Goal: Information Seeking & Learning: Learn about a topic

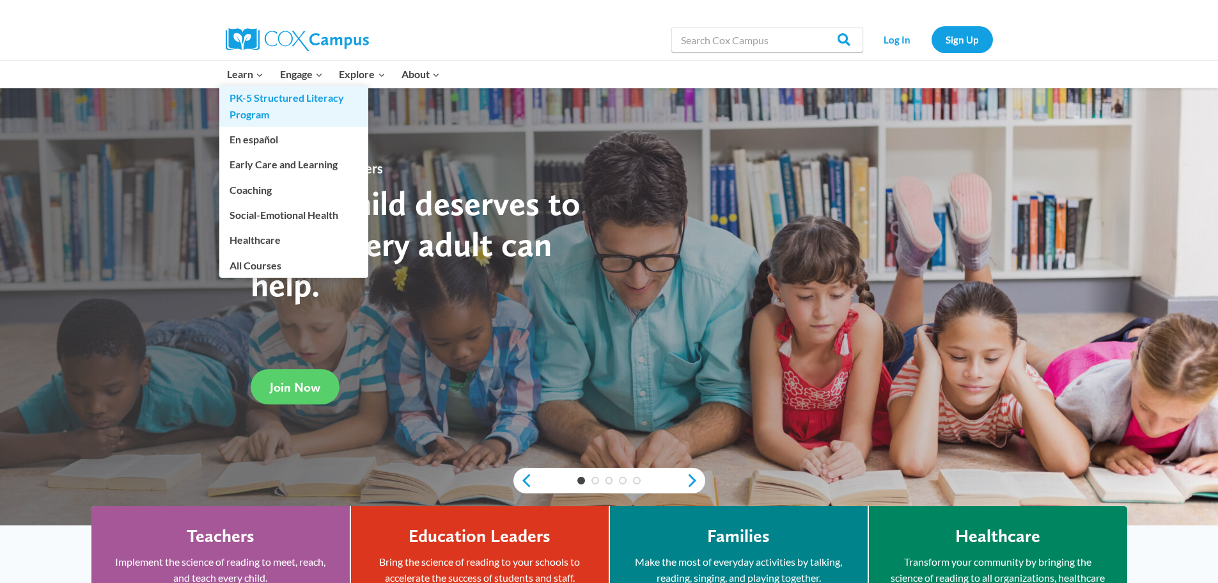
click at [255, 102] on link "PK-5 Structured Literacy Program" at bounding box center [293, 106] width 149 height 41
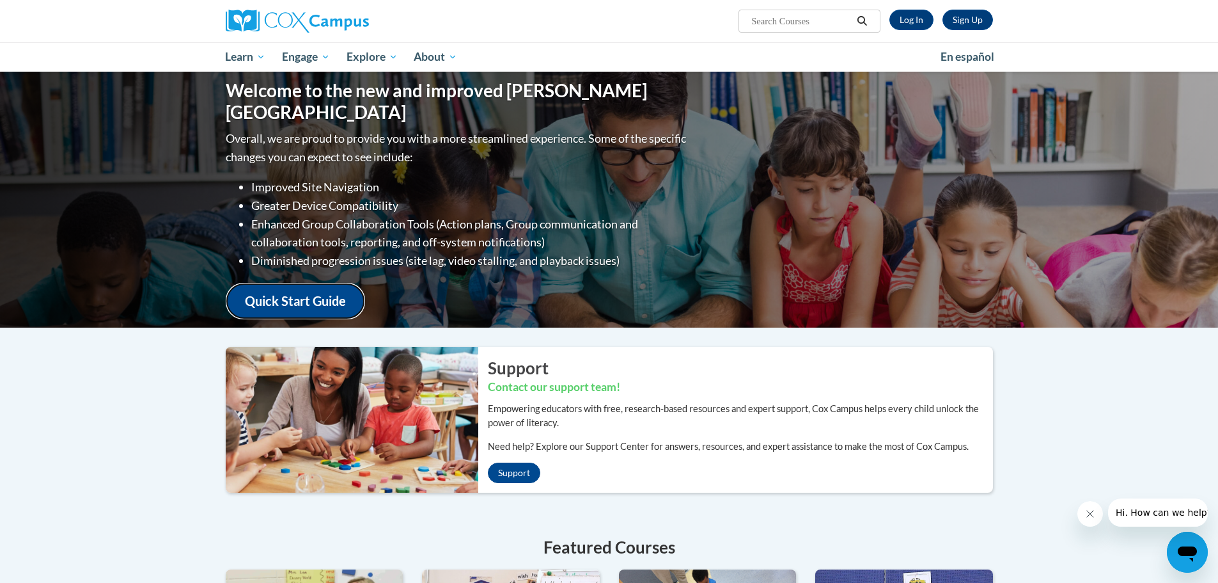
click at [289, 291] on link "Quick Start Guide" at bounding box center [295, 301] width 139 height 36
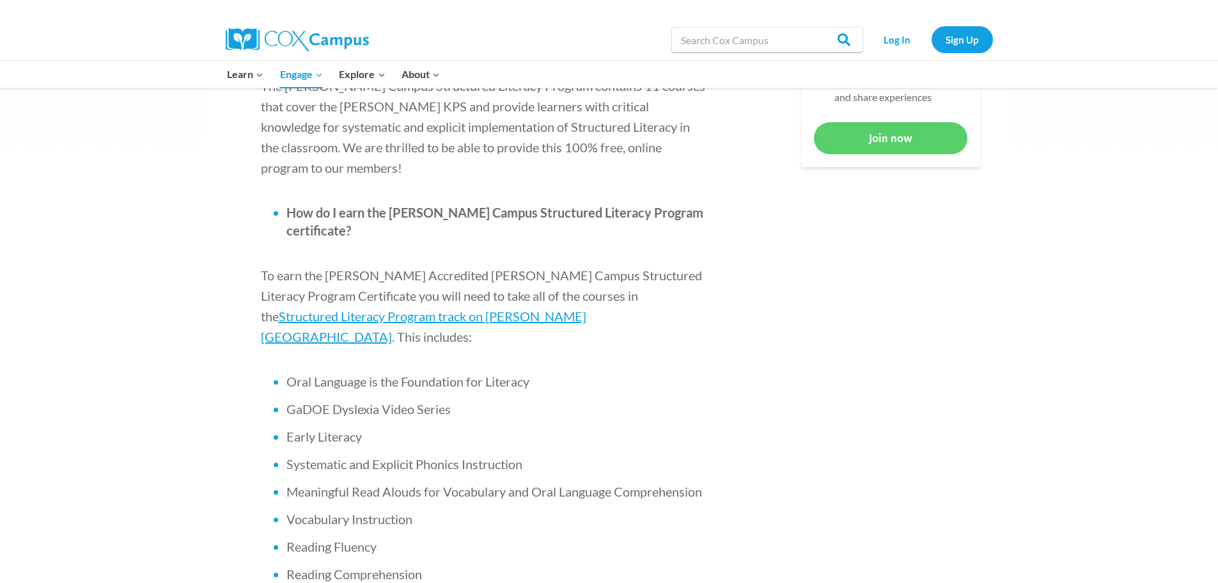
scroll to position [768, 0]
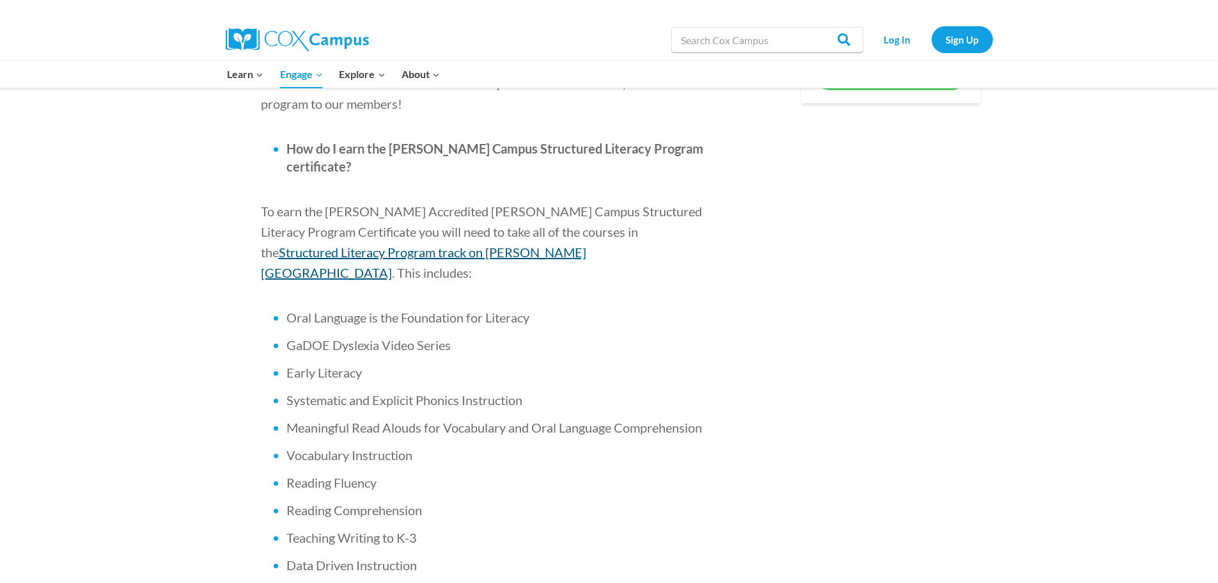
click at [587, 244] on span "Structured Literacy Program track on Cox Campus" at bounding box center [424, 262] width 326 height 36
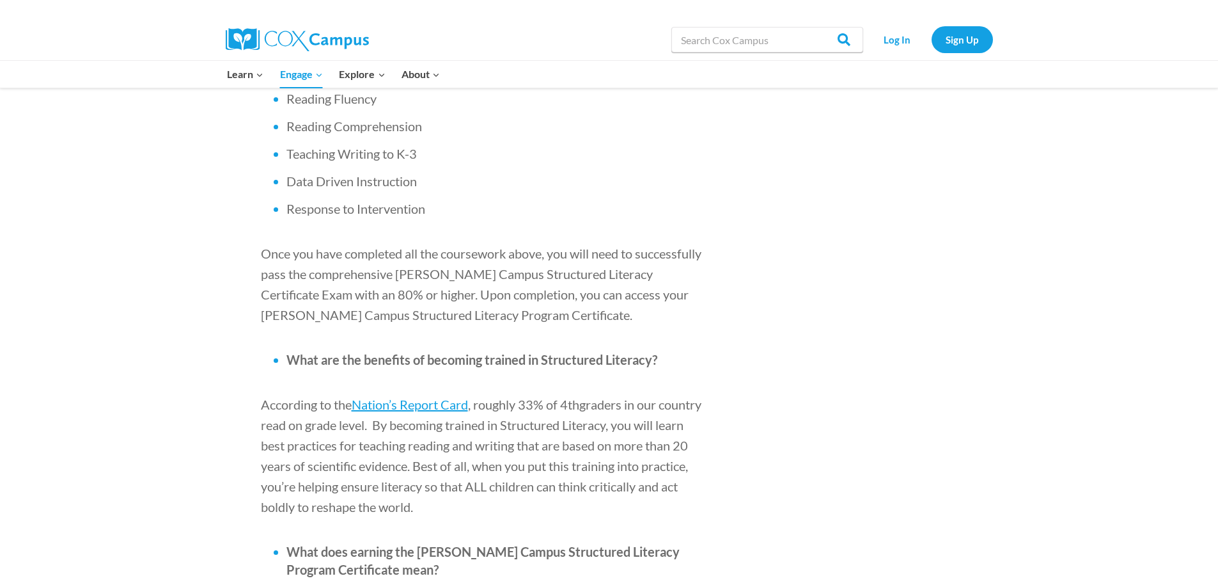
scroll to position [704, 0]
